Goal: Transaction & Acquisition: Purchase product/service

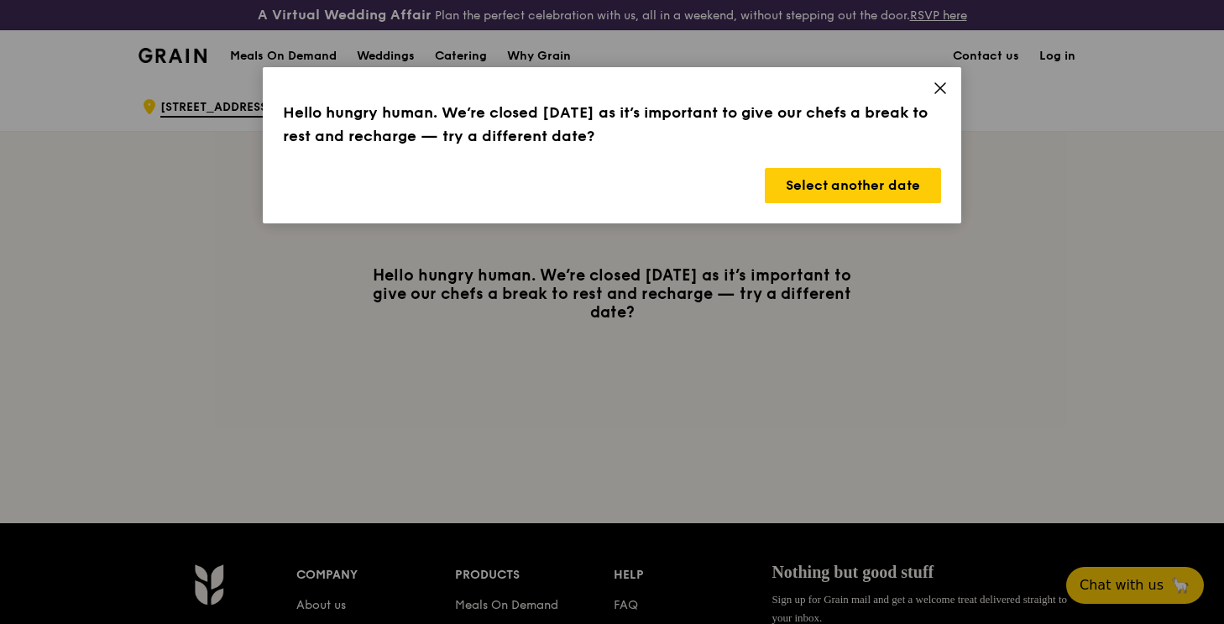
click at [939, 88] on icon at bounding box center [940, 88] width 10 height 10
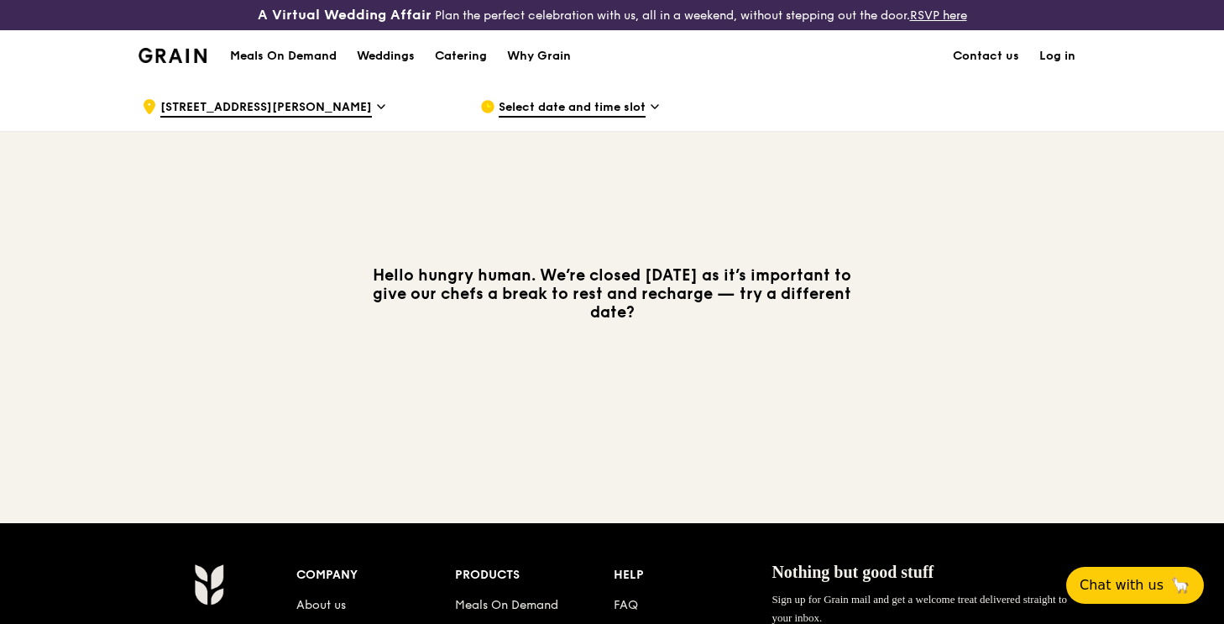
click at [297, 59] on h1 "Meals On Demand" at bounding box center [283, 56] width 107 height 17
click at [266, 61] on h1 "Meals On Demand" at bounding box center [283, 56] width 107 height 17
click at [301, 48] on h1 "Meals On Demand" at bounding box center [283, 56] width 107 height 17
click at [652, 106] on icon at bounding box center [654, 106] width 7 height 3
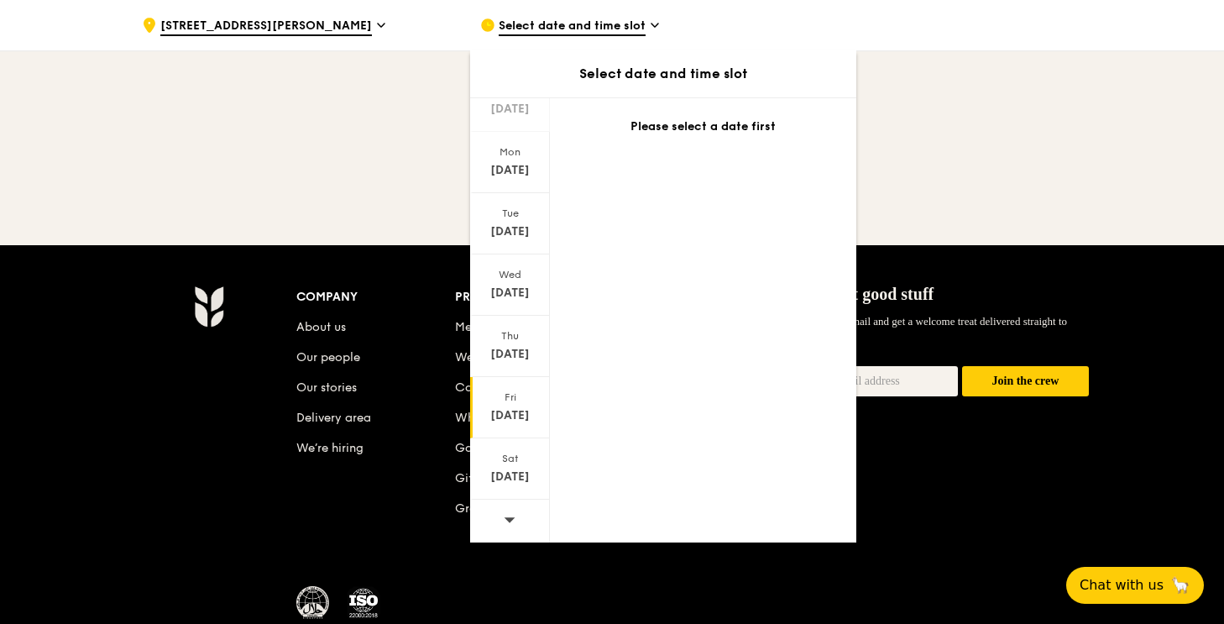
scroll to position [284, 0]
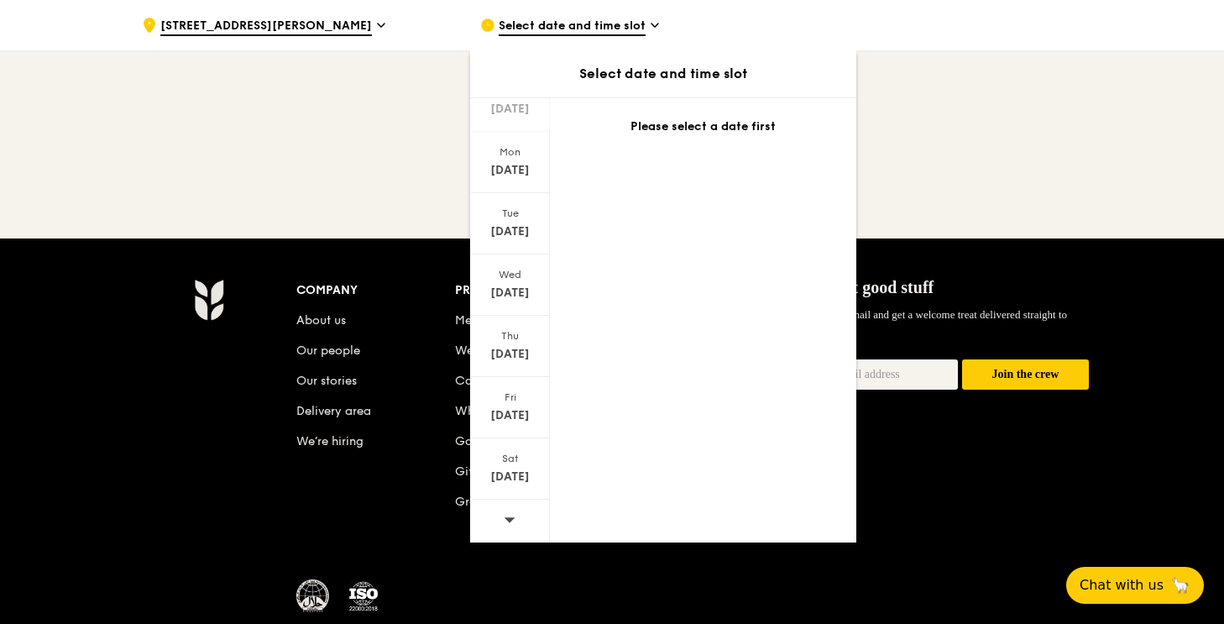
click at [508, 525] on span at bounding box center [510, 518] width 12 height 39
click at [508, 179] on div "Mon Sep 29" at bounding box center [510, 162] width 80 height 61
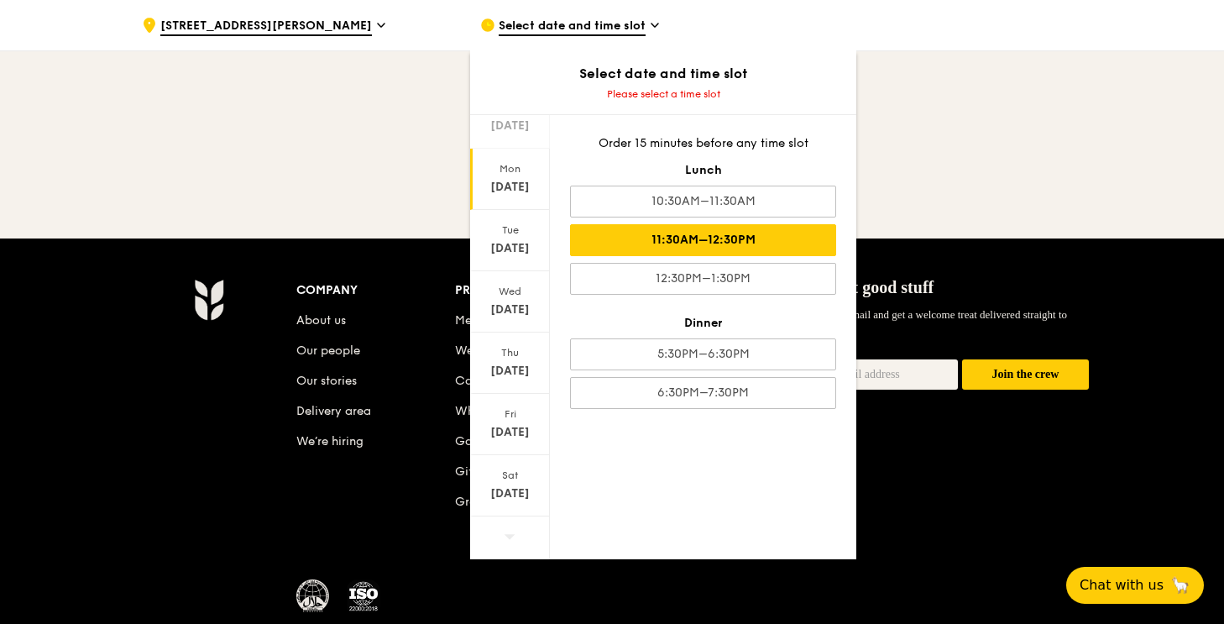
click at [784, 229] on div "11:30AM–12:30PM" at bounding box center [703, 240] width 266 height 32
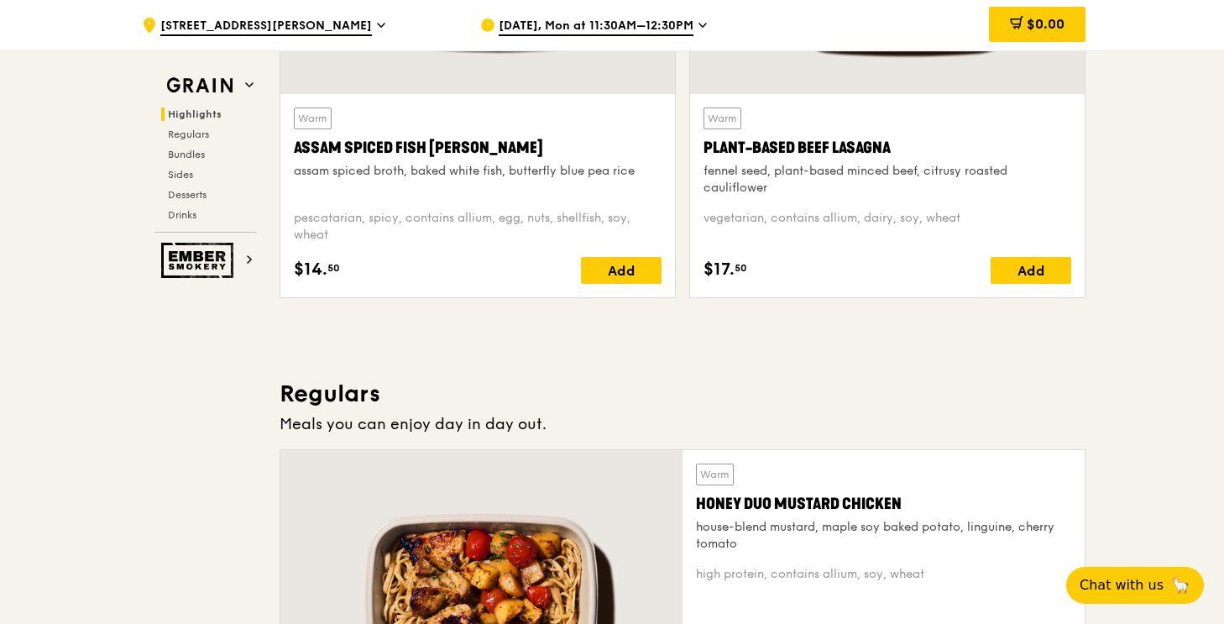
scroll to position [0, 0]
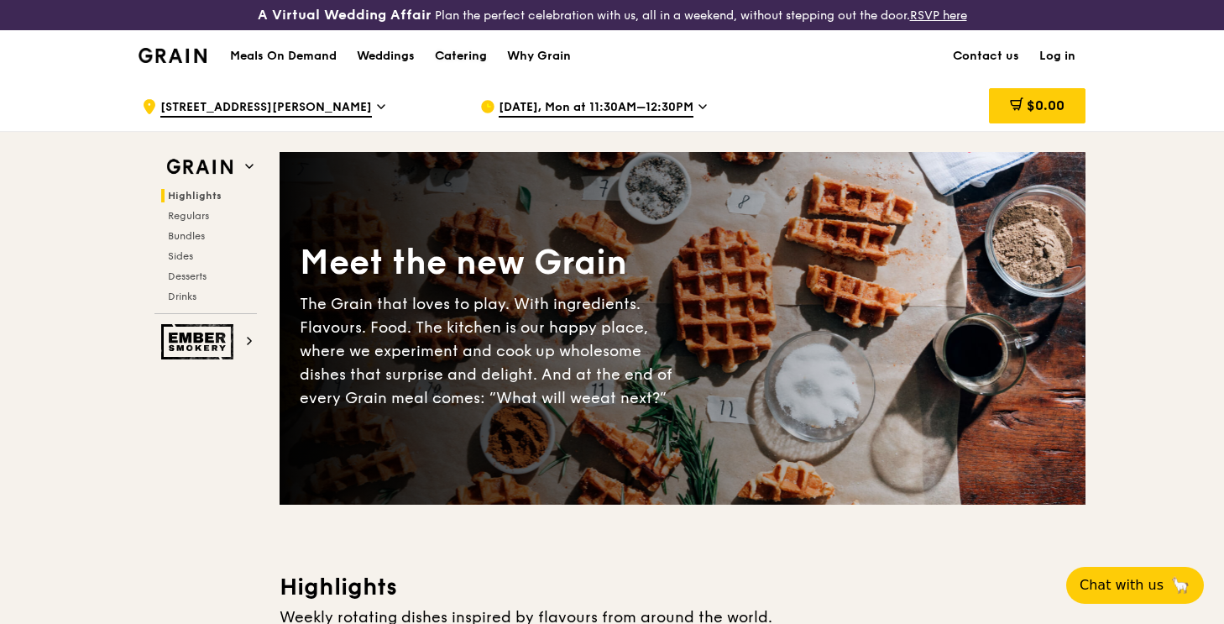
click at [458, 58] on div "Catering" at bounding box center [461, 56] width 52 height 50
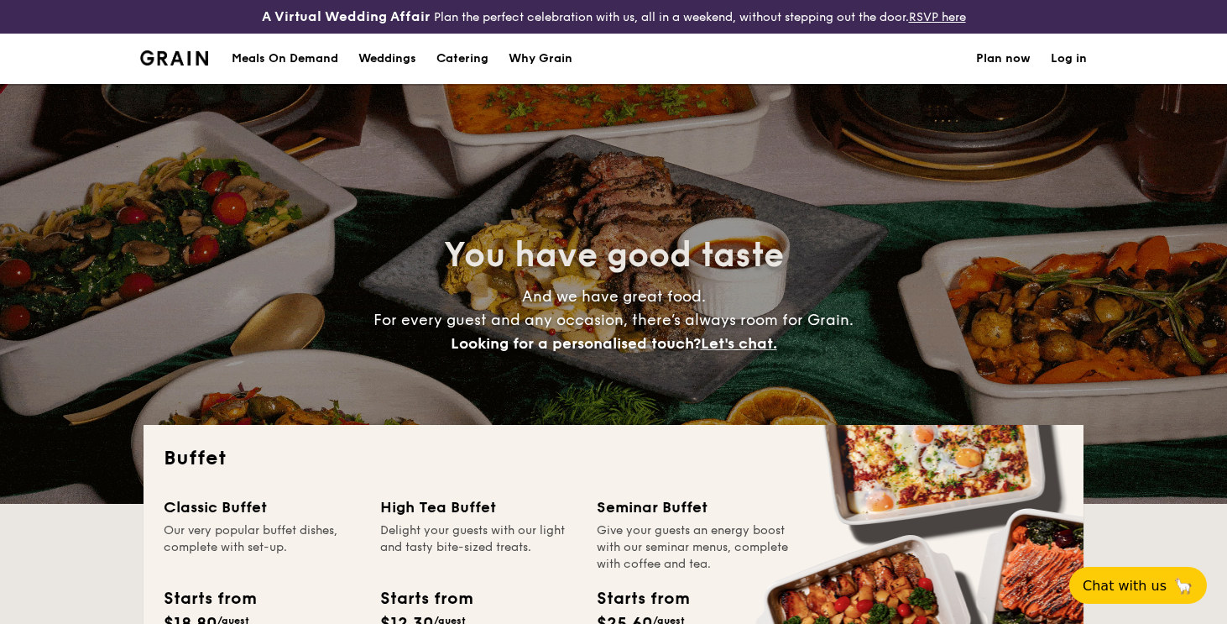
select select
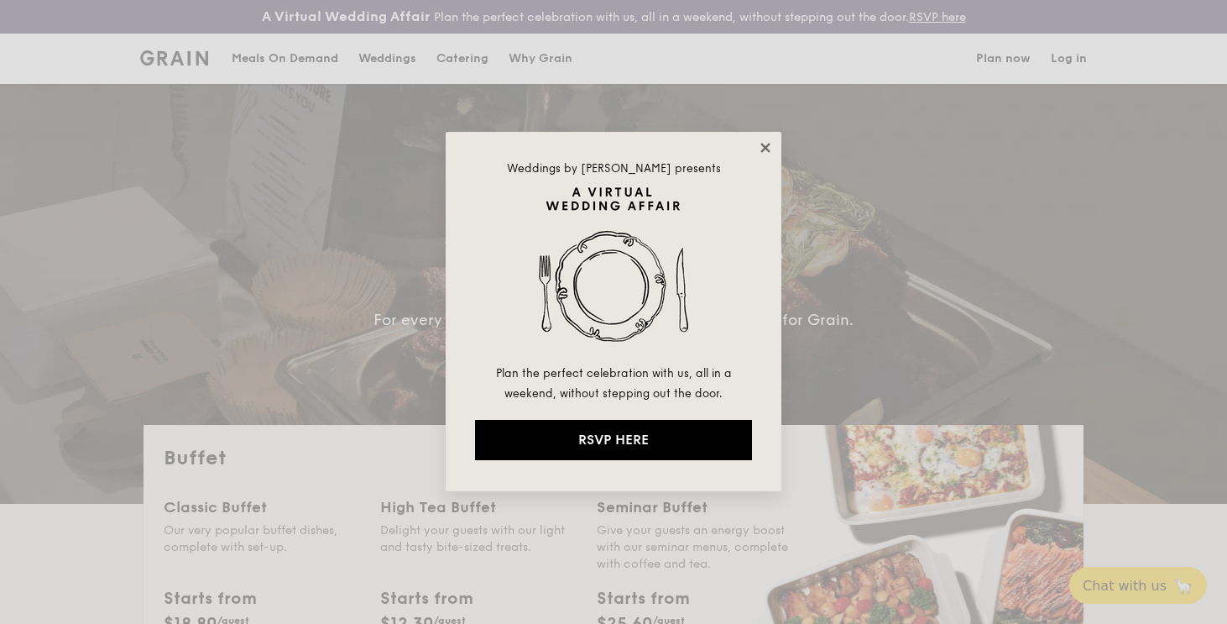
click at [766, 141] on icon at bounding box center [765, 147] width 15 height 15
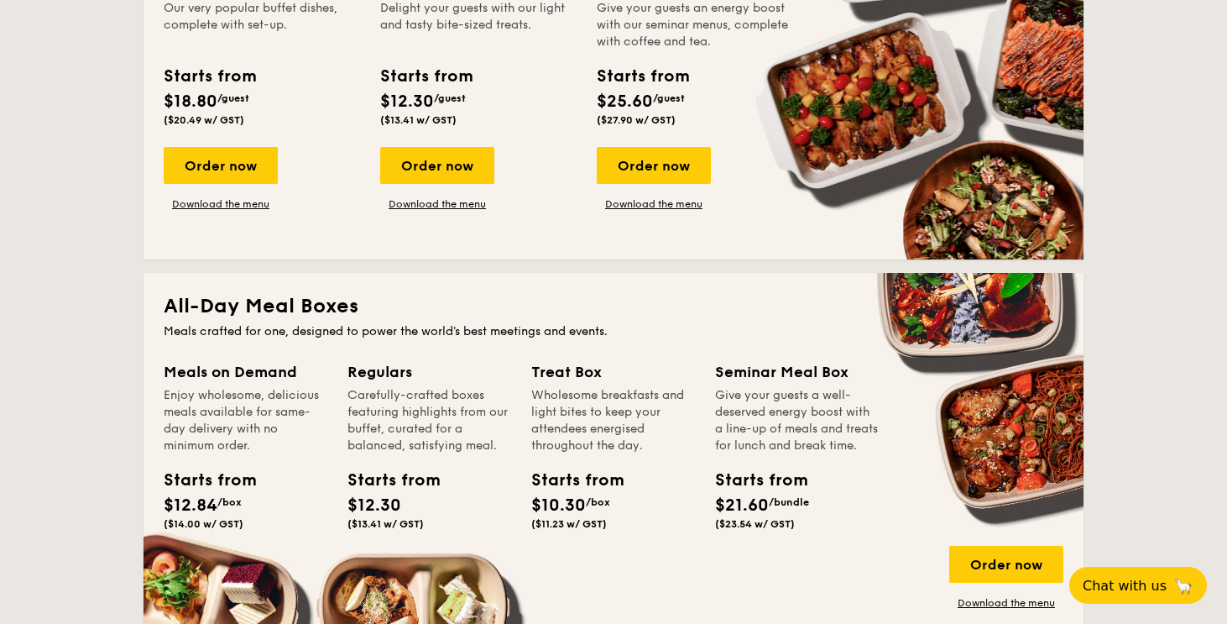
scroll to position [601, 0]
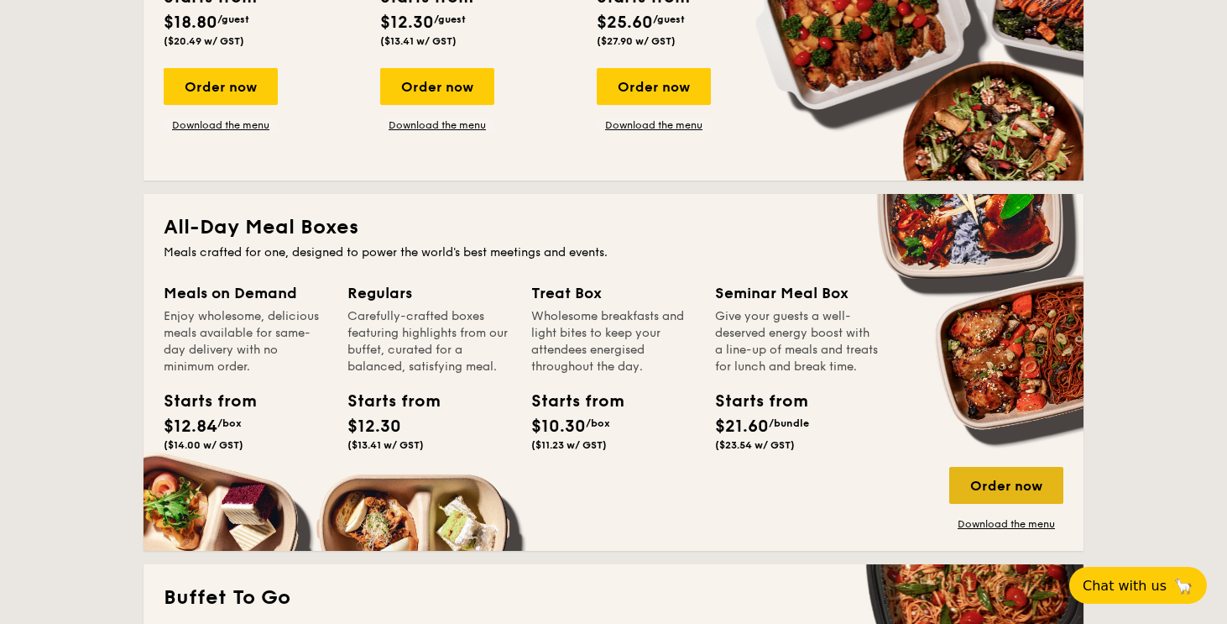
click at [1023, 493] on div "Order now" at bounding box center [1006, 485] width 114 height 37
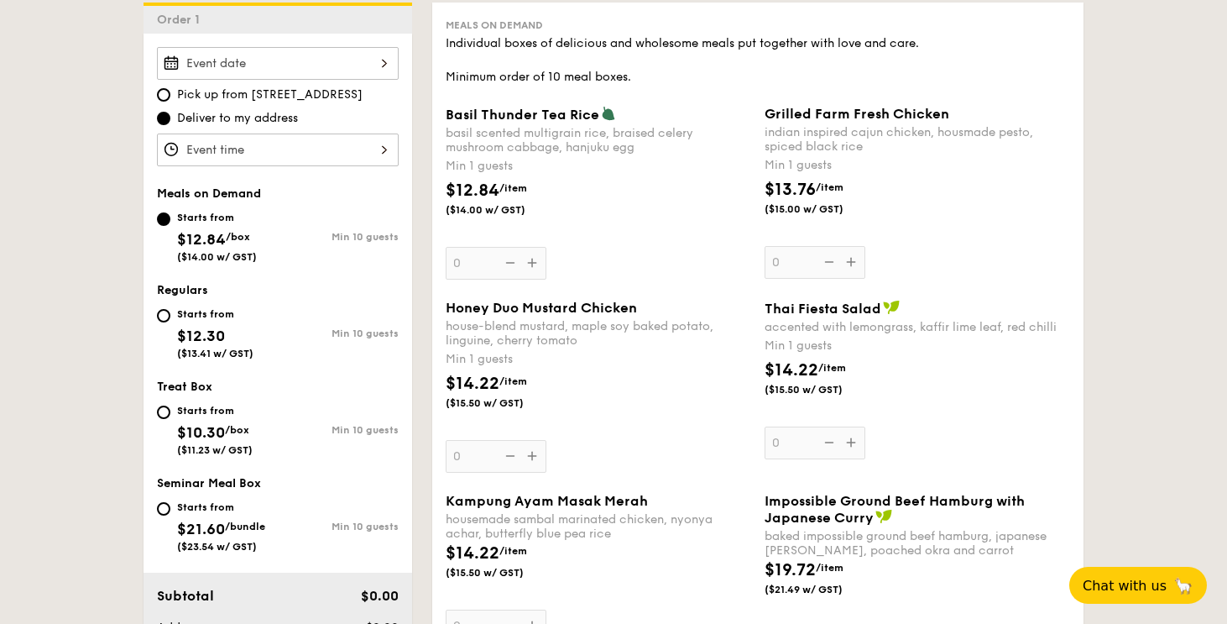
scroll to position [510, 0]
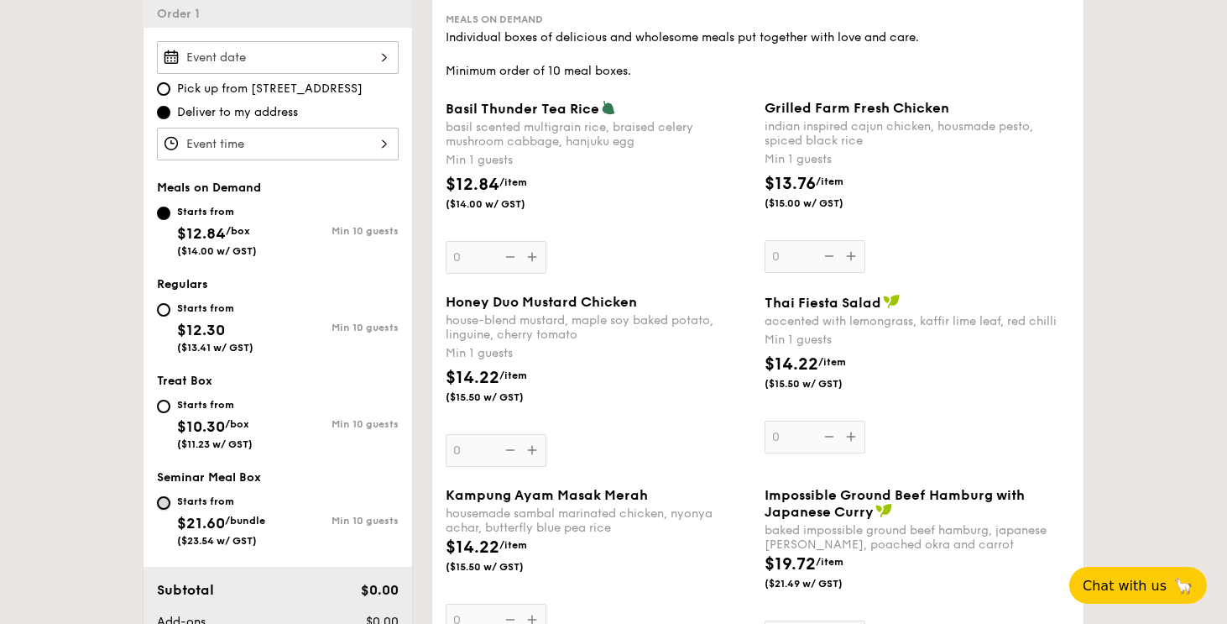
click at [164, 504] on input "Starts from $21.60 /bundle ($23.54 w/ GST) Min 10 guests" at bounding box center [163, 502] width 13 height 13
radio input "true"
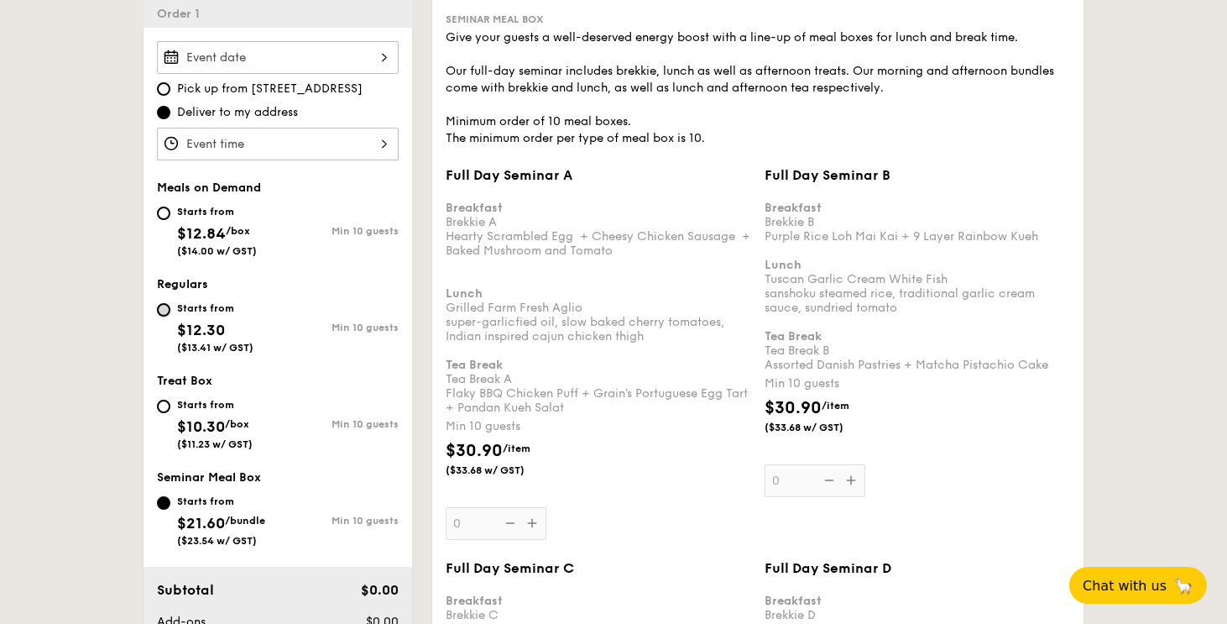
click at [167, 308] on input "Starts from $12.30 ($13.41 w/ GST) Min 10 guests" at bounding box center [163, 309] width 13 height 13
radio input "true"
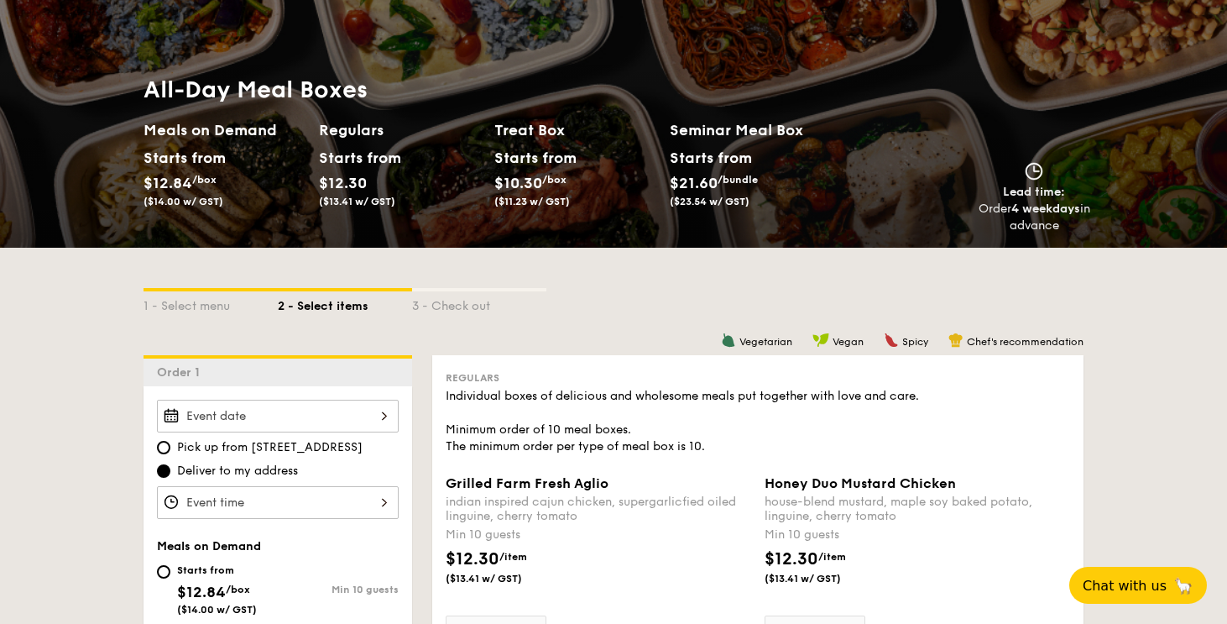
scroll to position [273, 0]
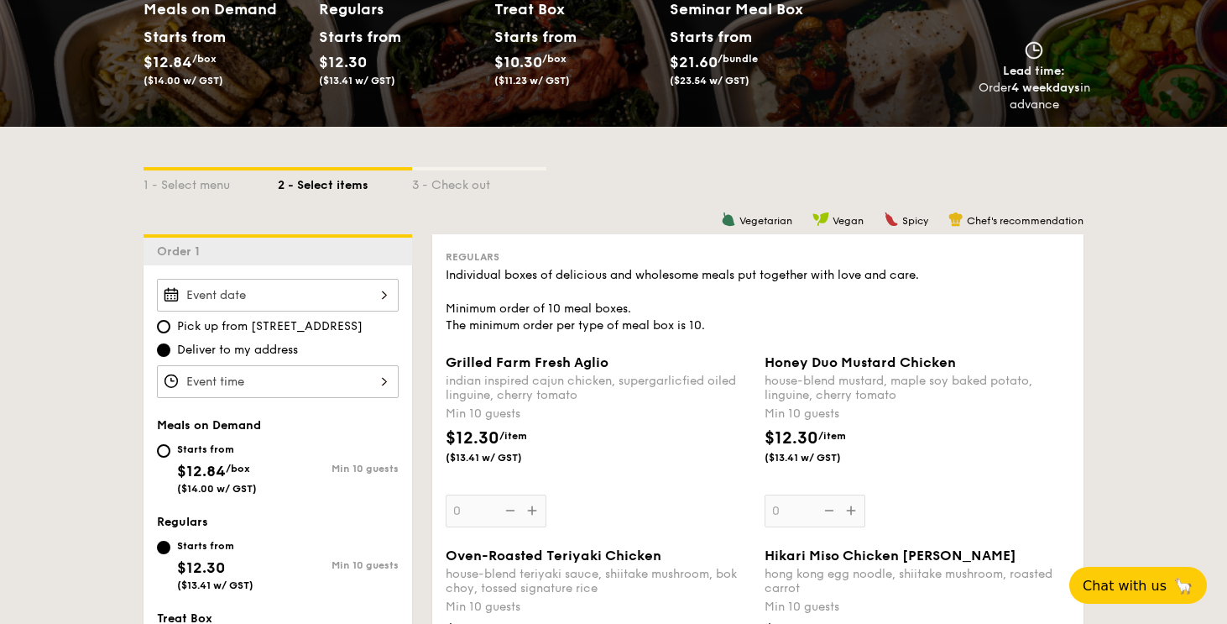
click at [160, 441] on div "Starts from $12.84 /box ($14.00 w/ GST)" at bounding box center [217, 466] width 121 height 55
click at [160, 444] on input "Starts from $12.84 /box ($14.00 w/ GST) Min 10 guests" at bounding box center [163, 450] width 13 height 13
radio input "true"
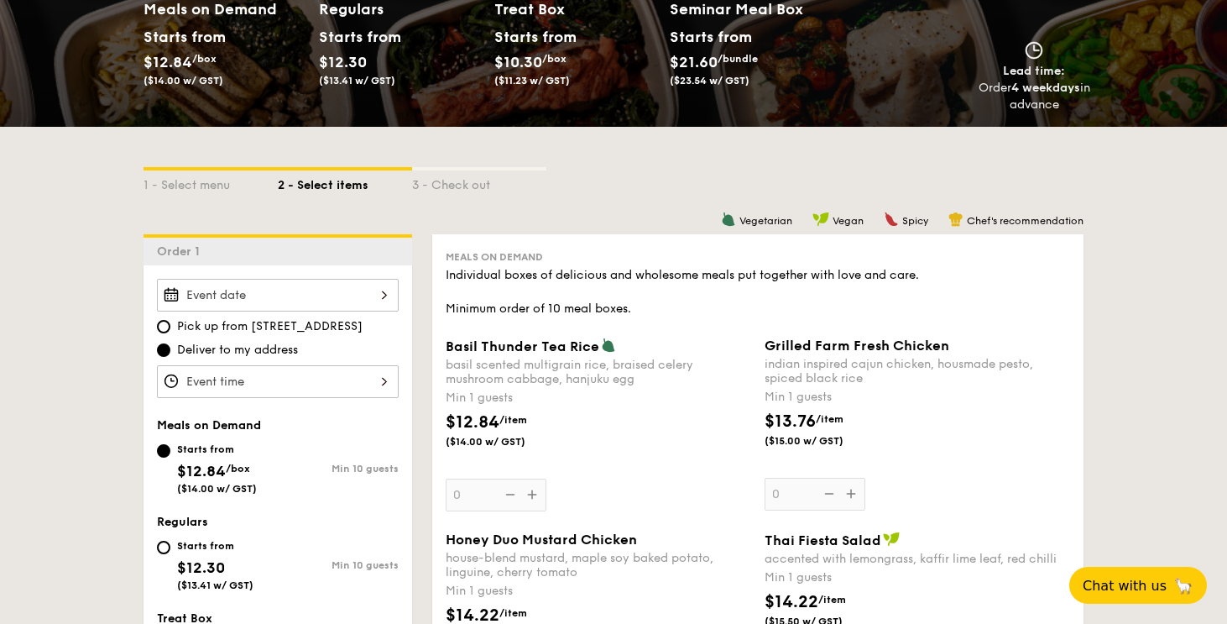
click at [170, 454] on div "Starts from $12.84 /box ($14.00 w/ GST)" at bounding box center [217, 466] width 121 height 55
click at [170, 454] on input "Starts from $12.84 /box ($14.00 w/ GST) Min 10 guests" at bounding box center [163, 450] width 13 height 13
